Goal: Task Accomplishment & Management: Use online tool/utility

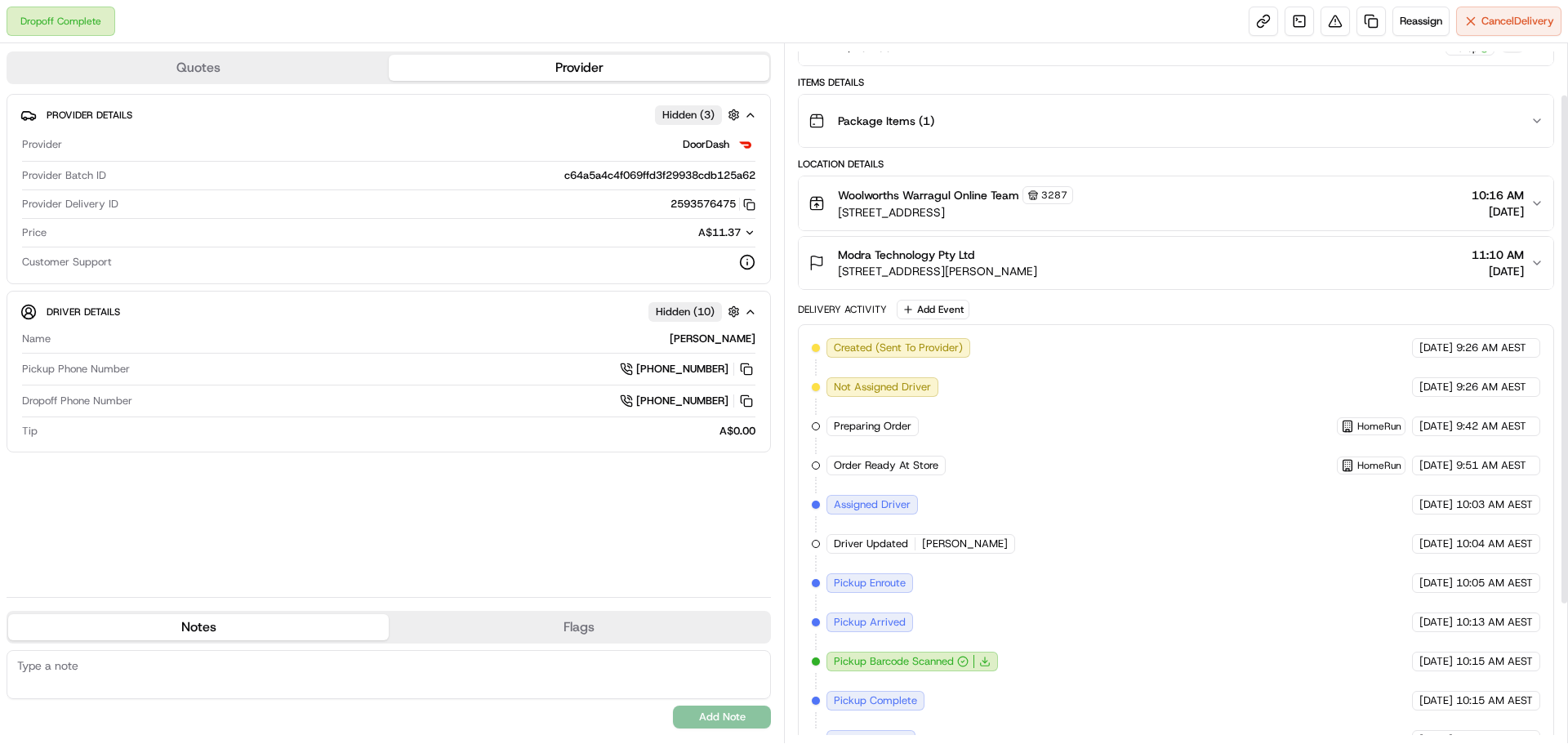
scroll to position [259, 0]
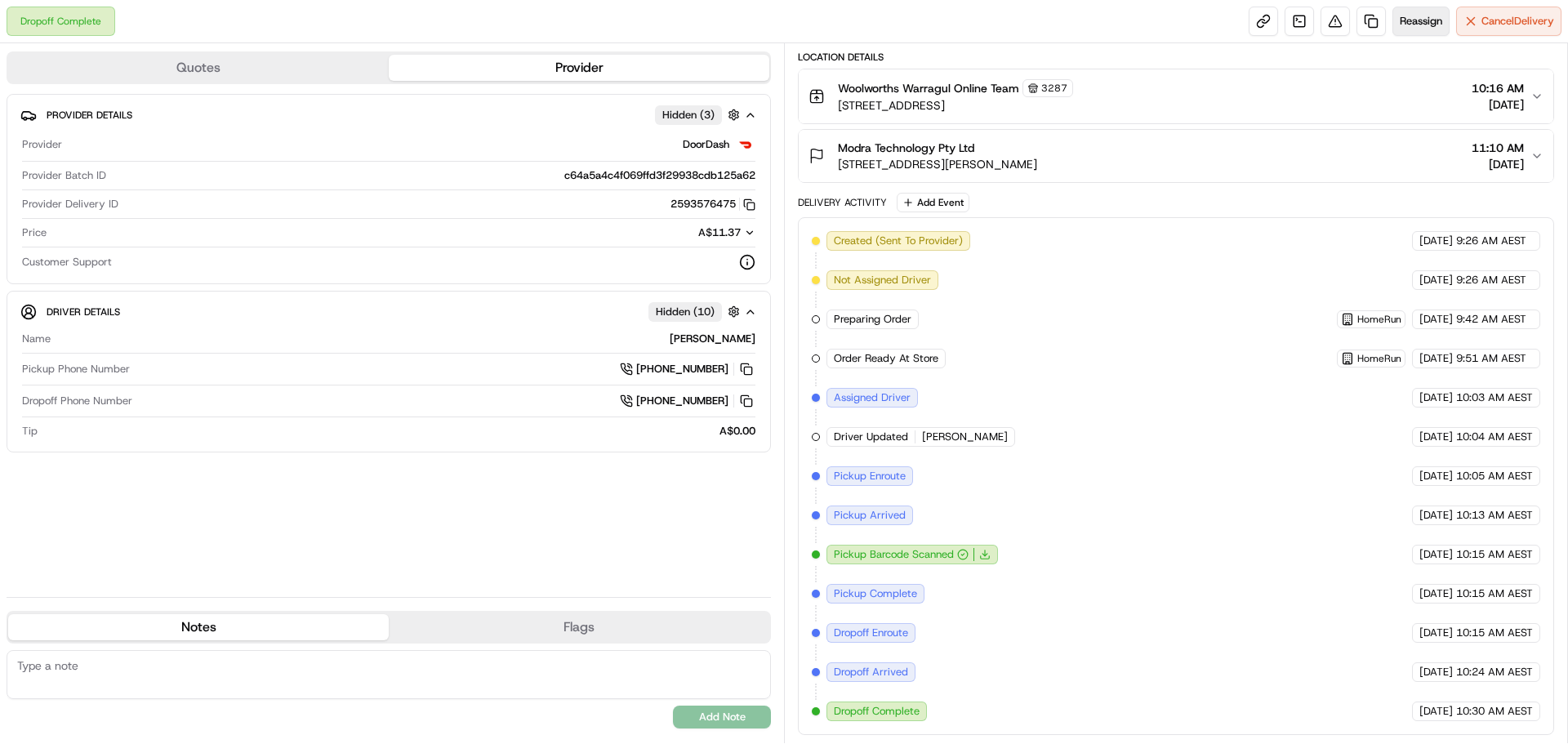
click at [1410, 14] on span "Reassign" at bounding box center [1421, 20] width 42 height 14
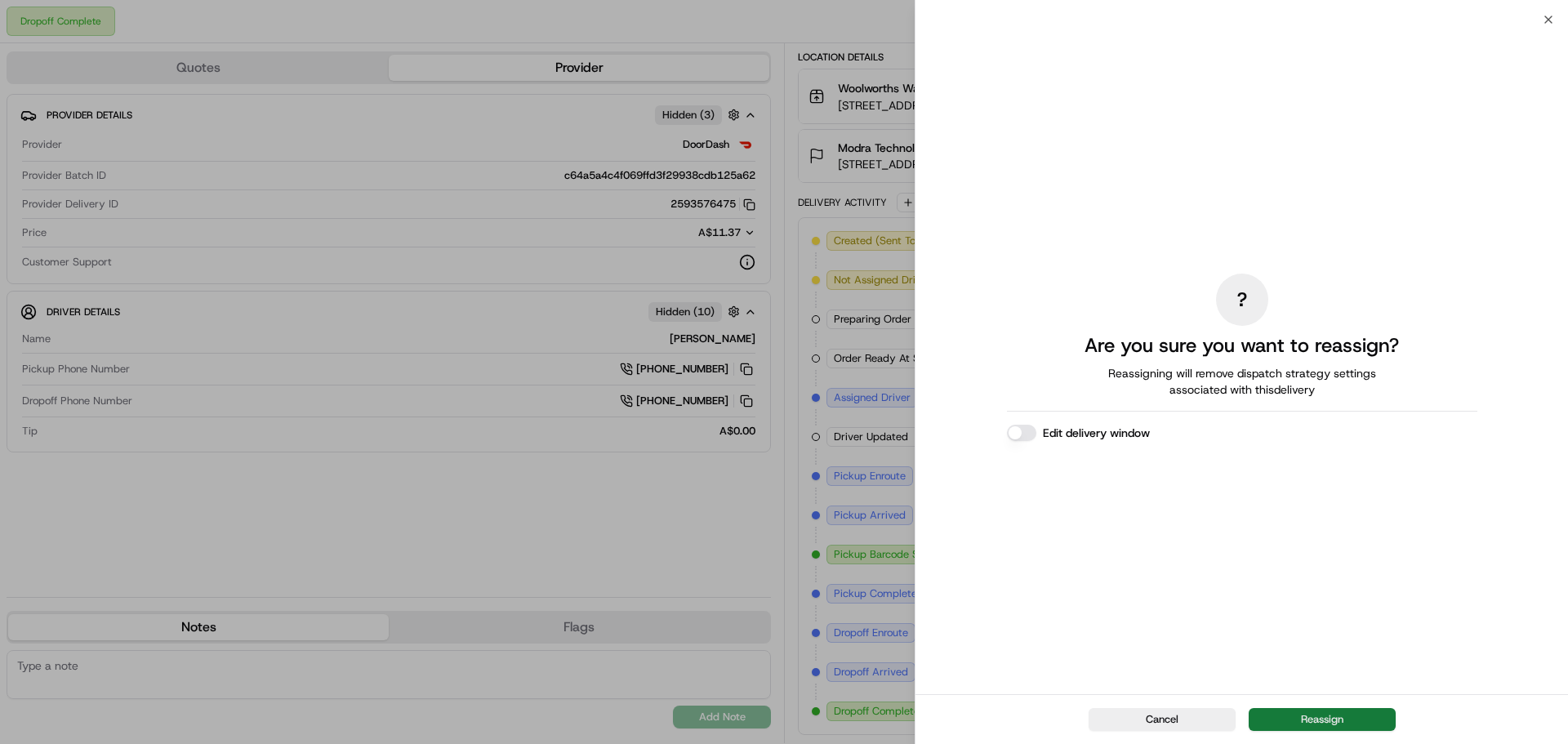
click at [1310, 715] on button "Reassign" at bounding box center [1323, 720] width 147 height 23
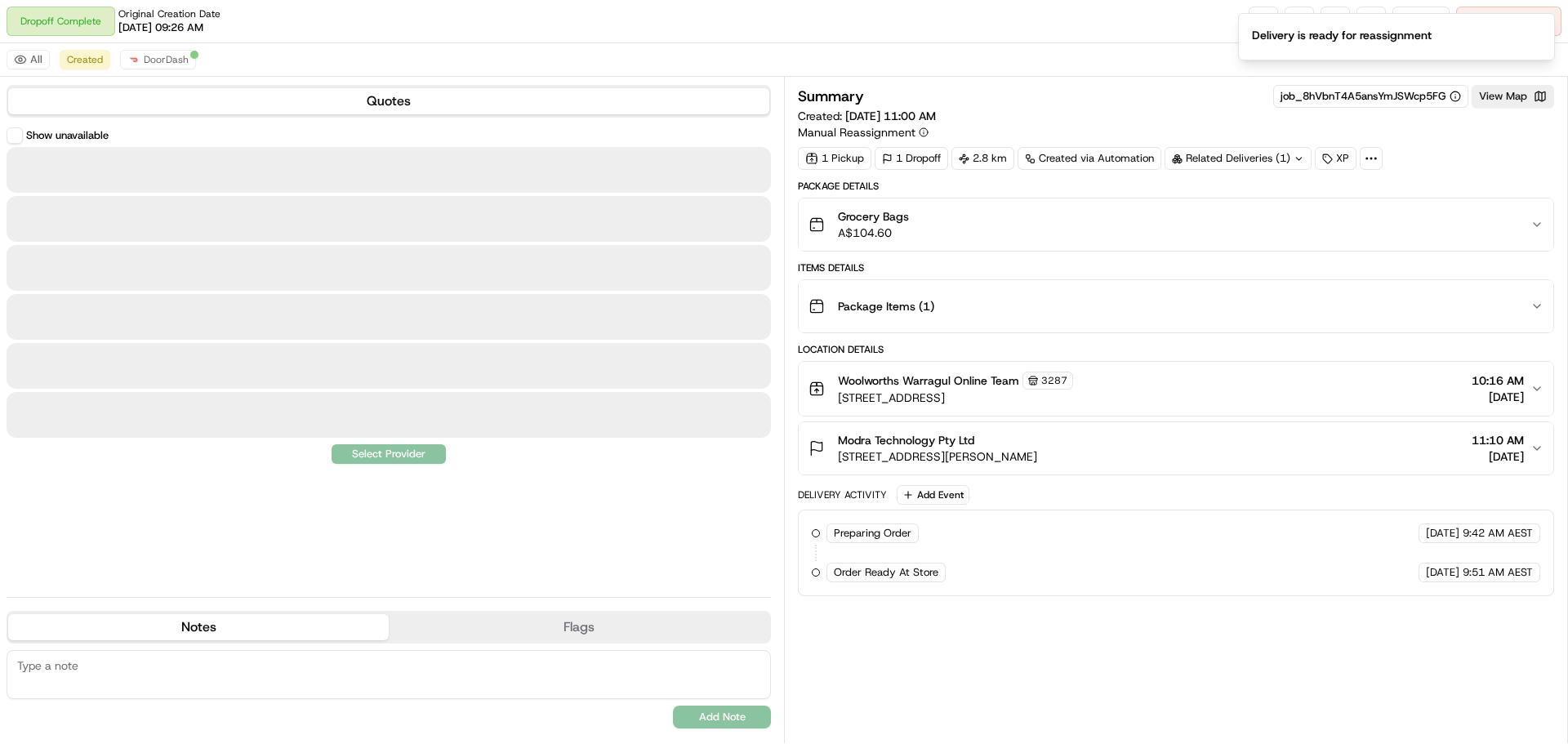
scroll to position [0, 0]
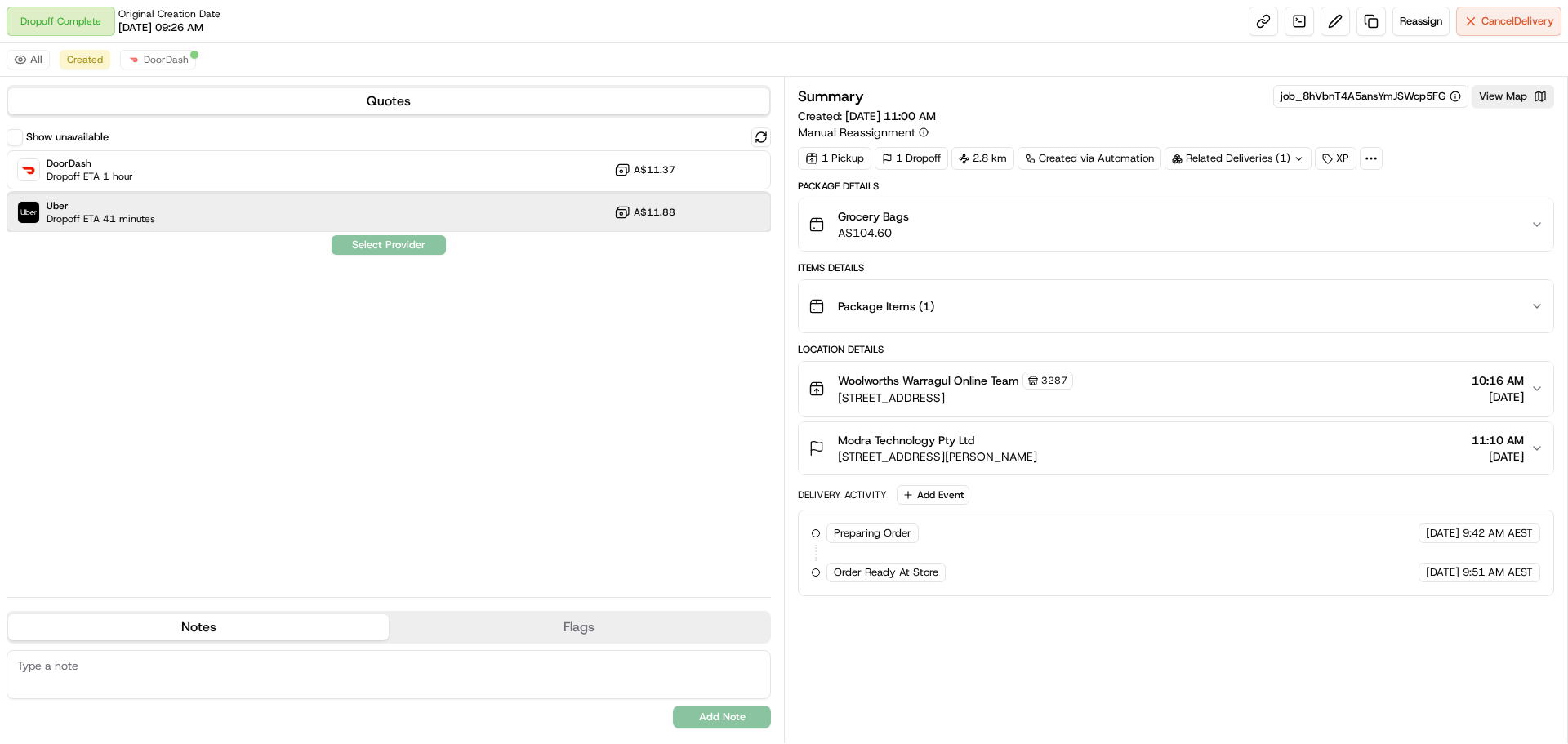
click at [444, 210] on div "Uber Dropoff ETA 41 minutes A$11.88" at bounding box center [389, 212] width 765 height 40
click at [422, 251] on button "Assign Provider" at bounding box center [389, 245] width 116 height 19
